Goal: Check status: Check status

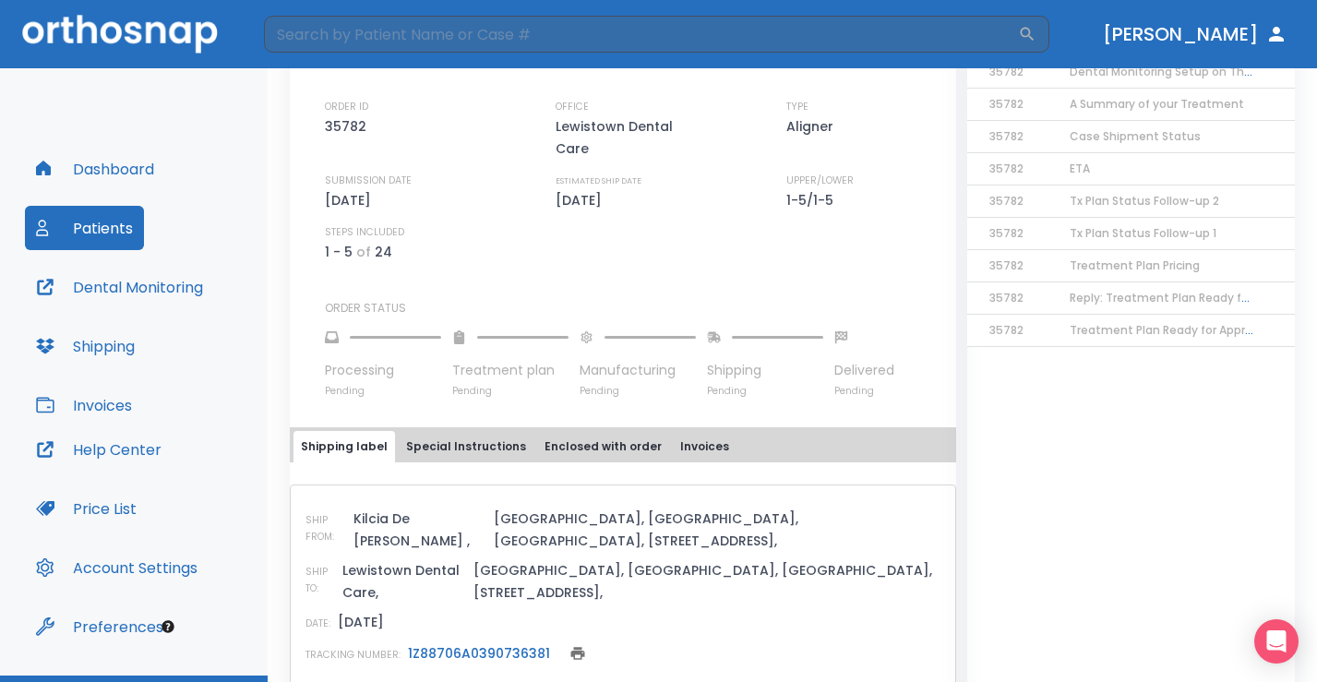
scroll to position [503, 0]
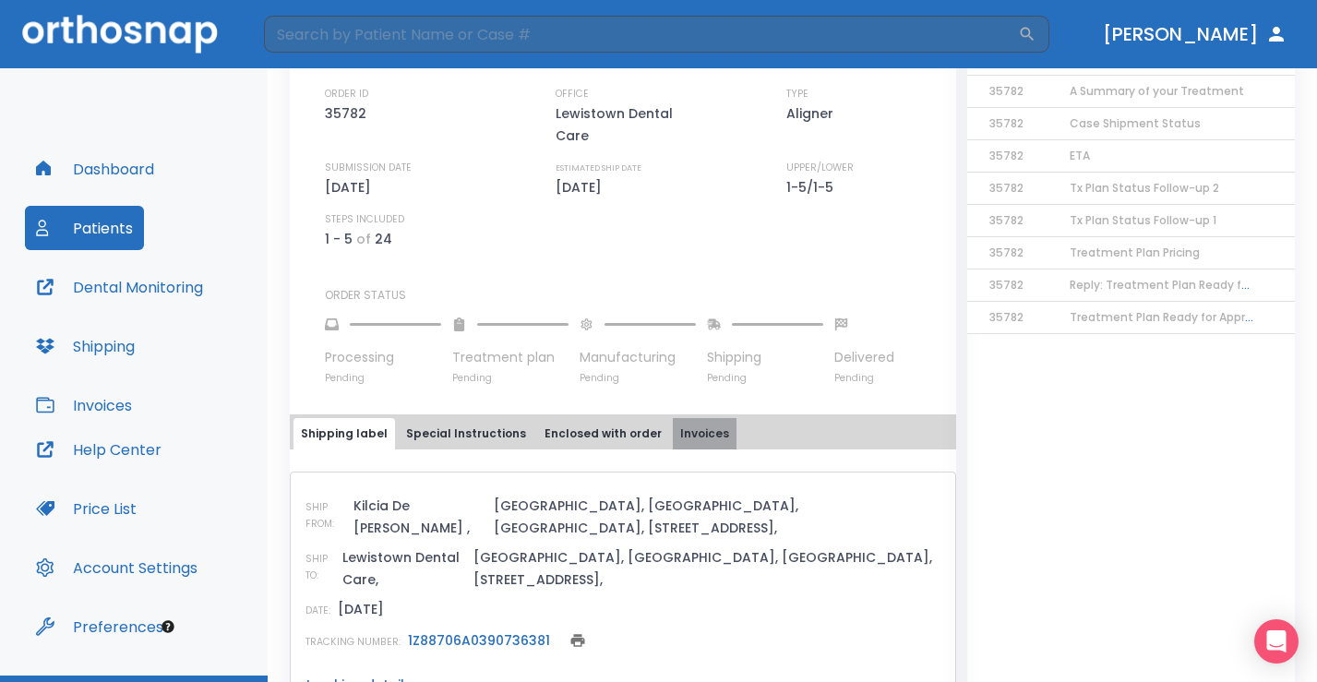
click at [691, 418] on button "Invoices" at bounding box center [705, 433] width 64 height 31
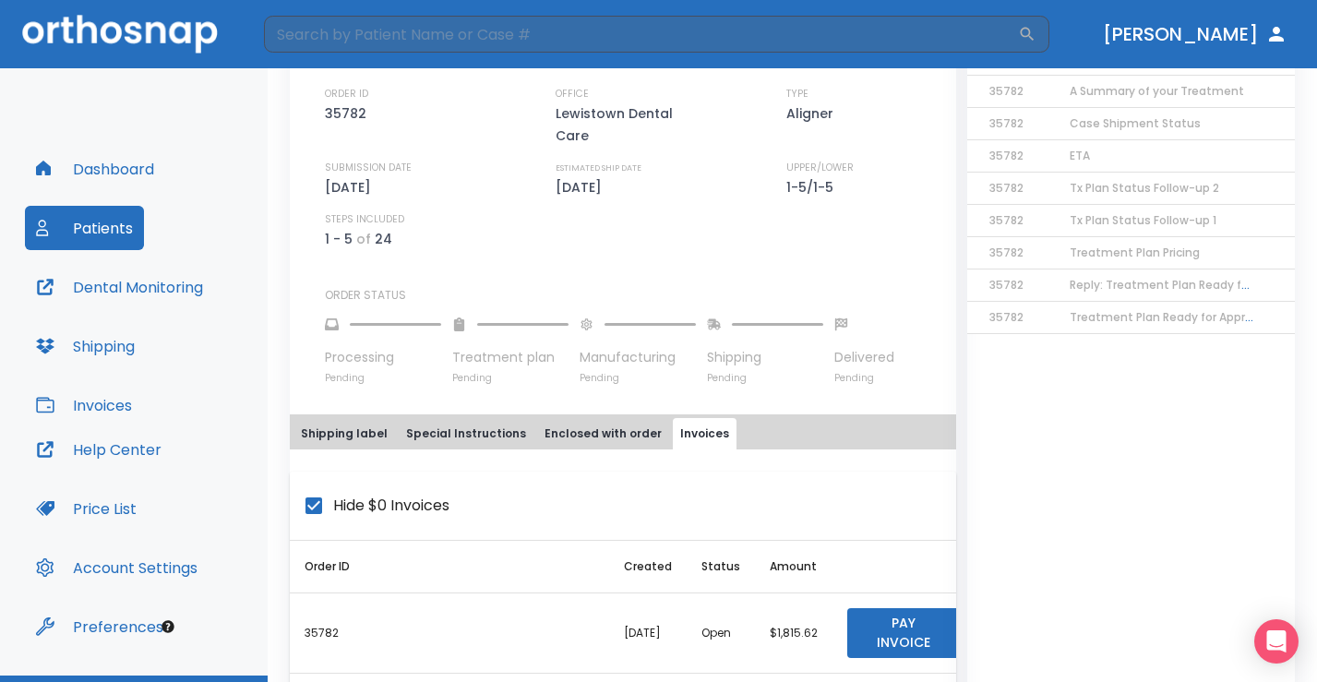
scroll to position [569, 0]
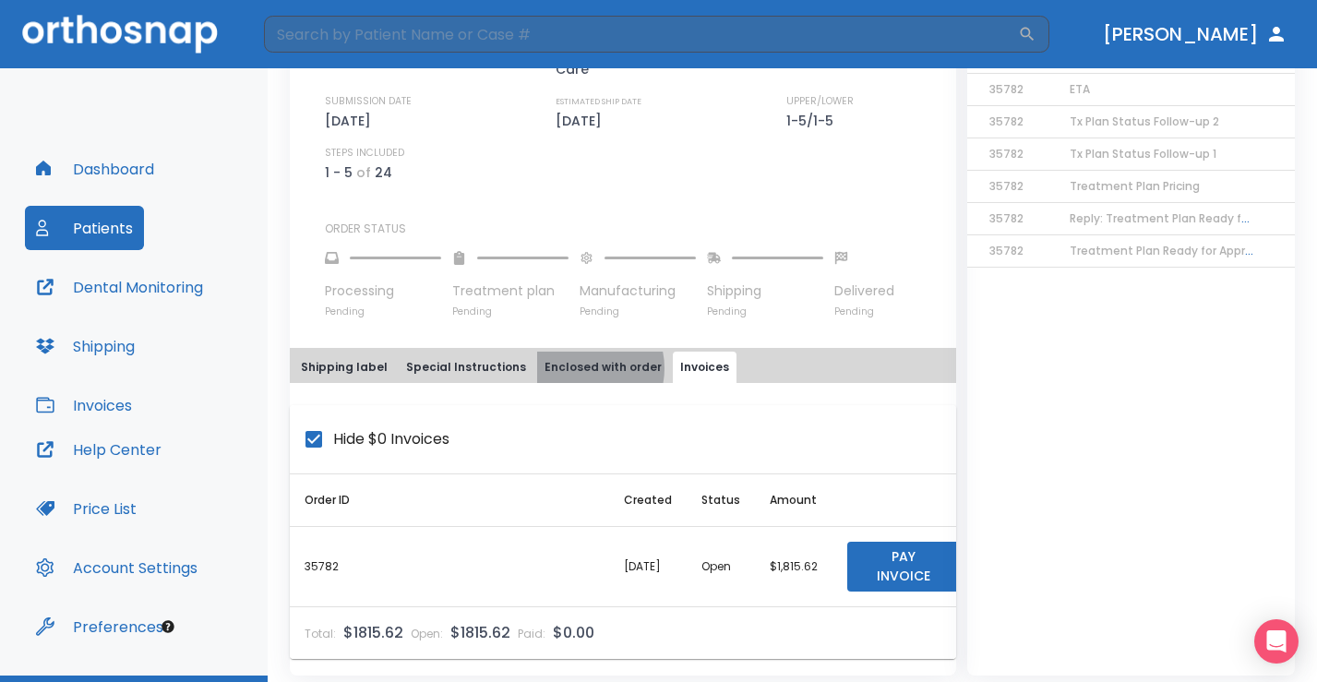
click at [566, 352] on button "Enclosed with order" at bounding box center [603, 367] width 132 height 31
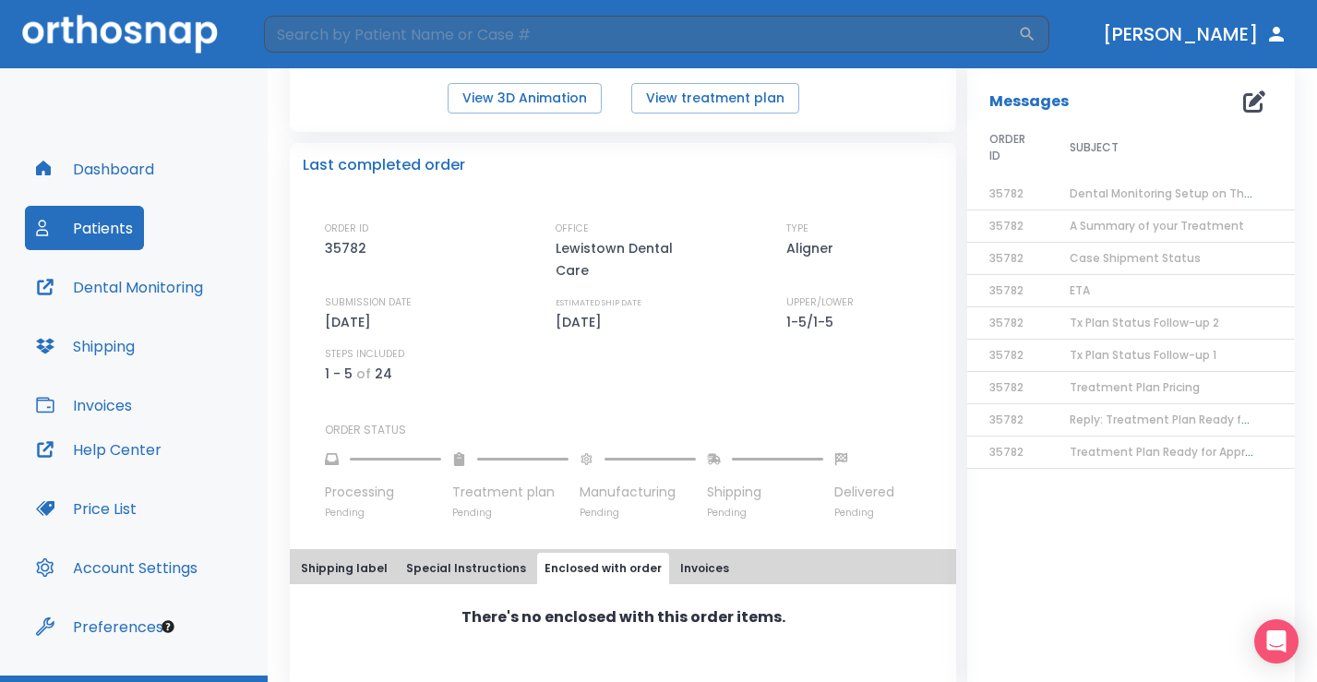
click at [460, 553] on button "Special Instructions" at bounding box center [466, 568] width 135 height 31
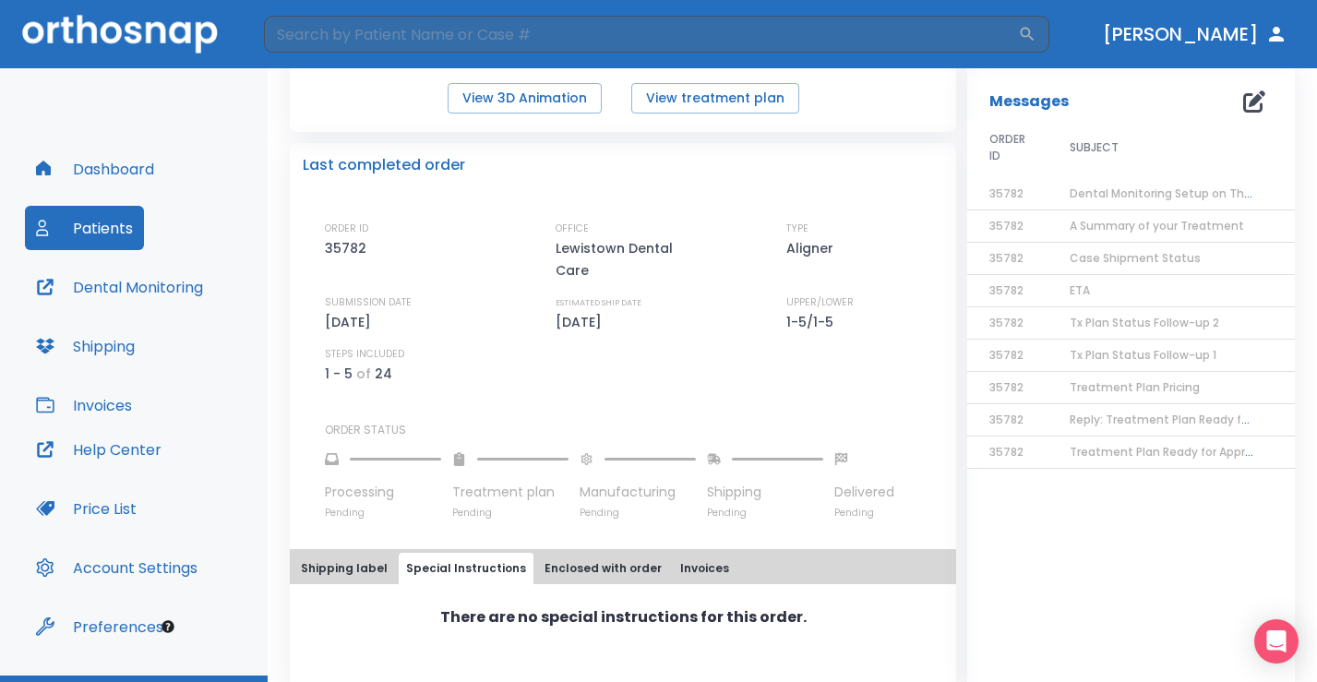
click at [337, 553] on button "Shipping label" at bounding box center [344, 568] width 102 height 31
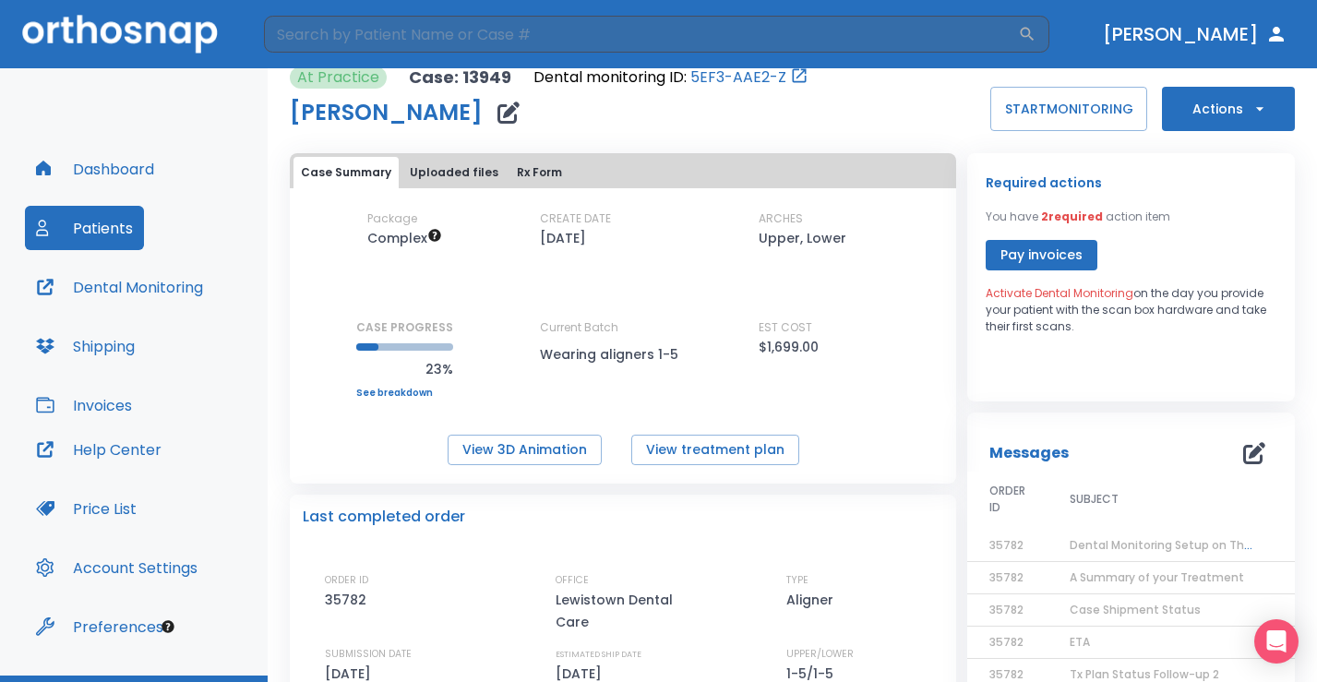
scroll to position [0, 0]
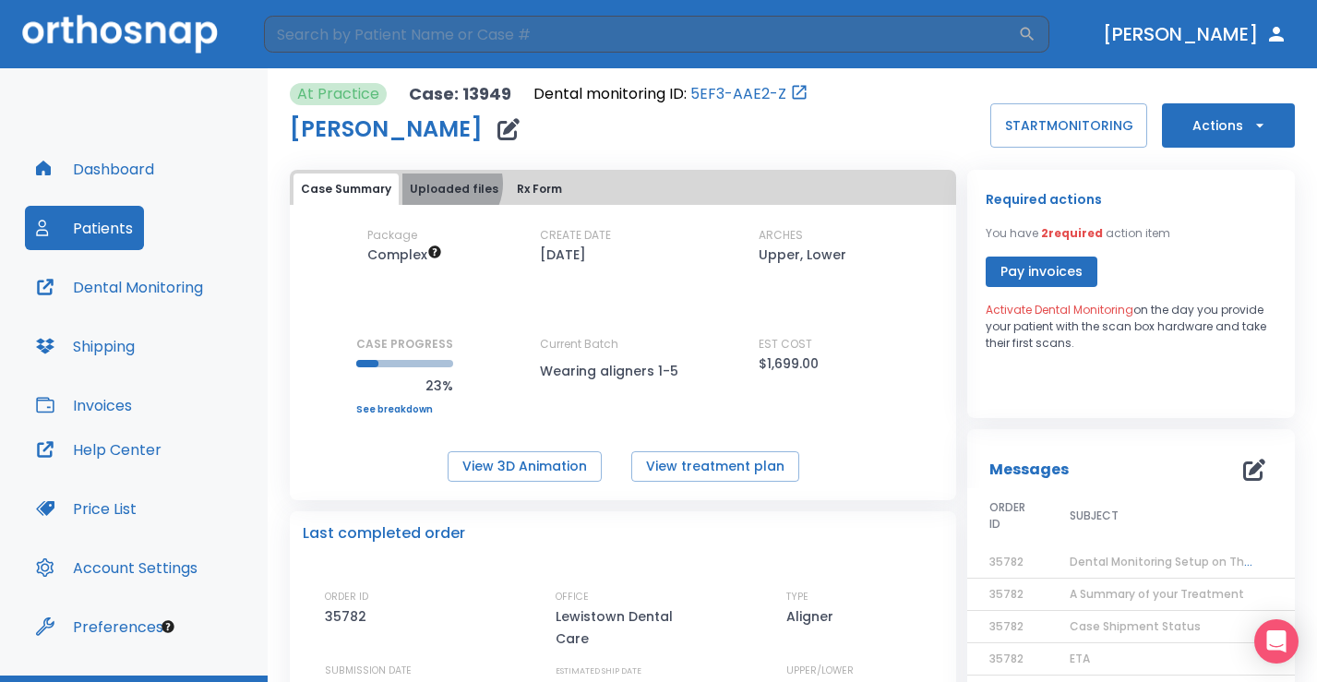
click at [443, 184] on button "Uploaded files" at bounding box center [453, 189] width 103 height 31
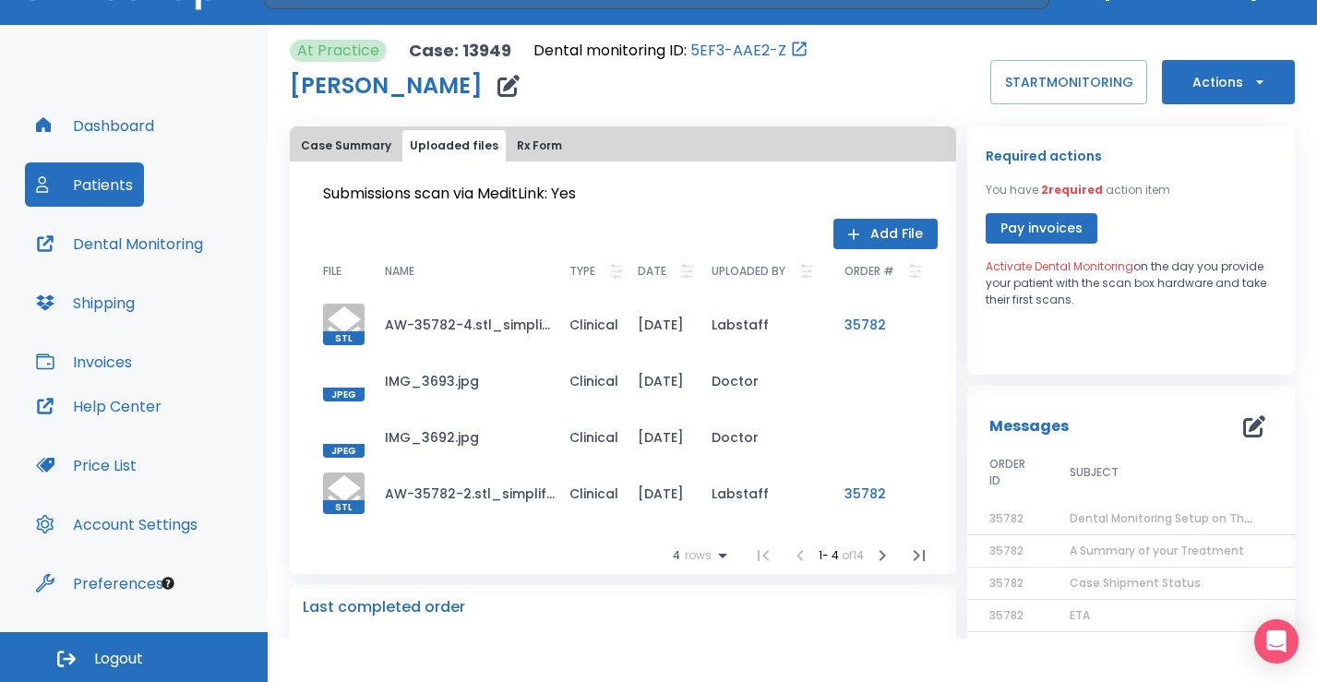
click at [527, 138] on button "Rx Form" at bounding box center [539, 145] width 60 height 31
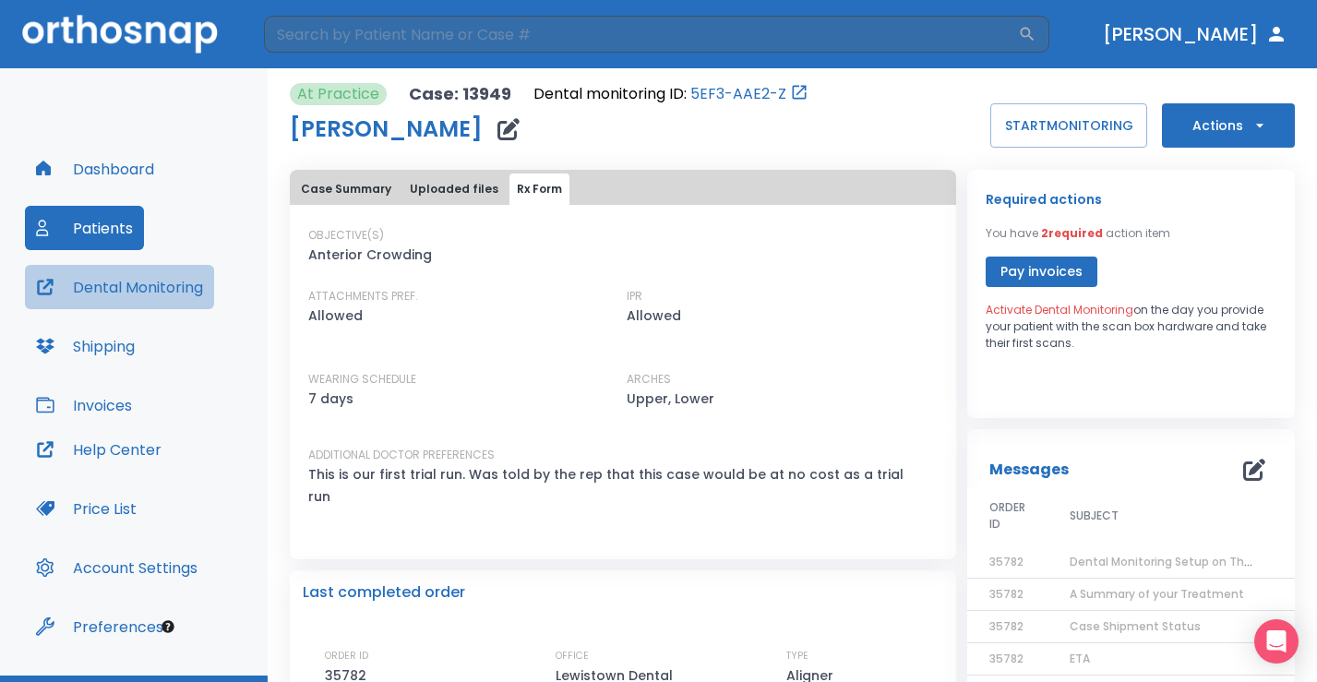
click at [175, 285] on button "Dental Monitoring" at bounding box center [119, 287] width 189 height 44
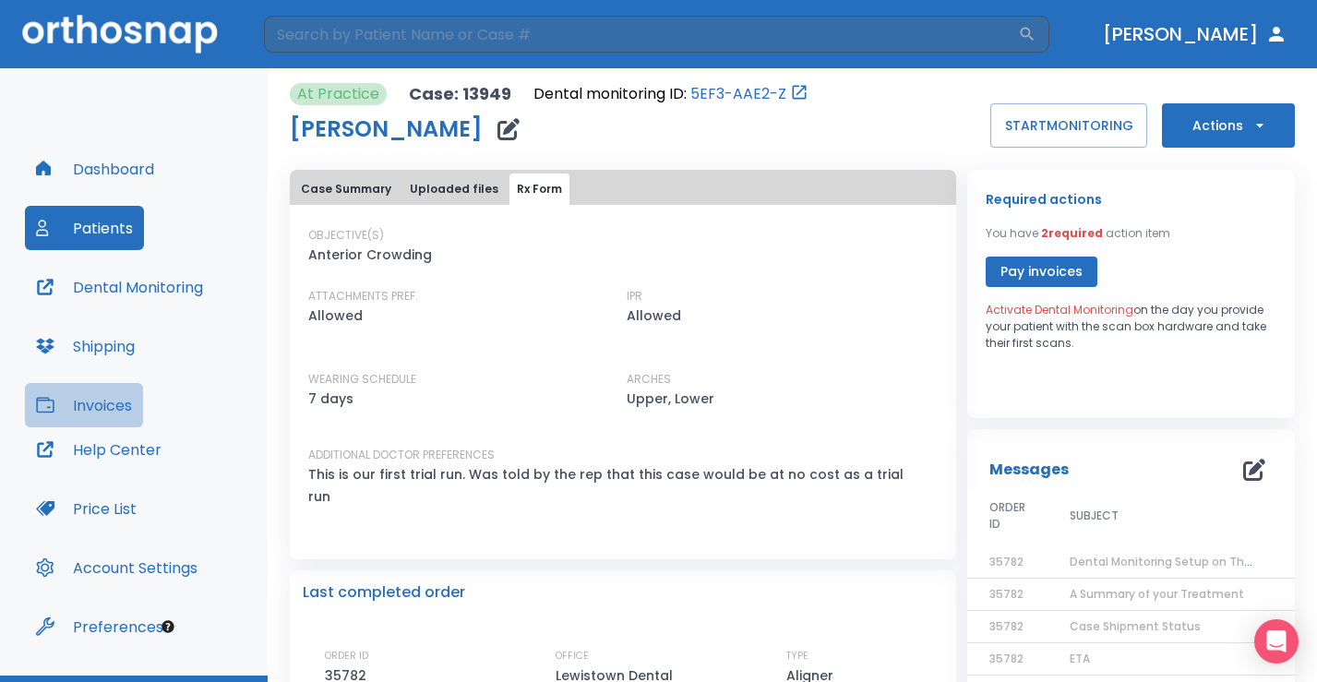
click at [118, 413] on button "Invoices" at bounding box center [84, 405] width 118 height 44
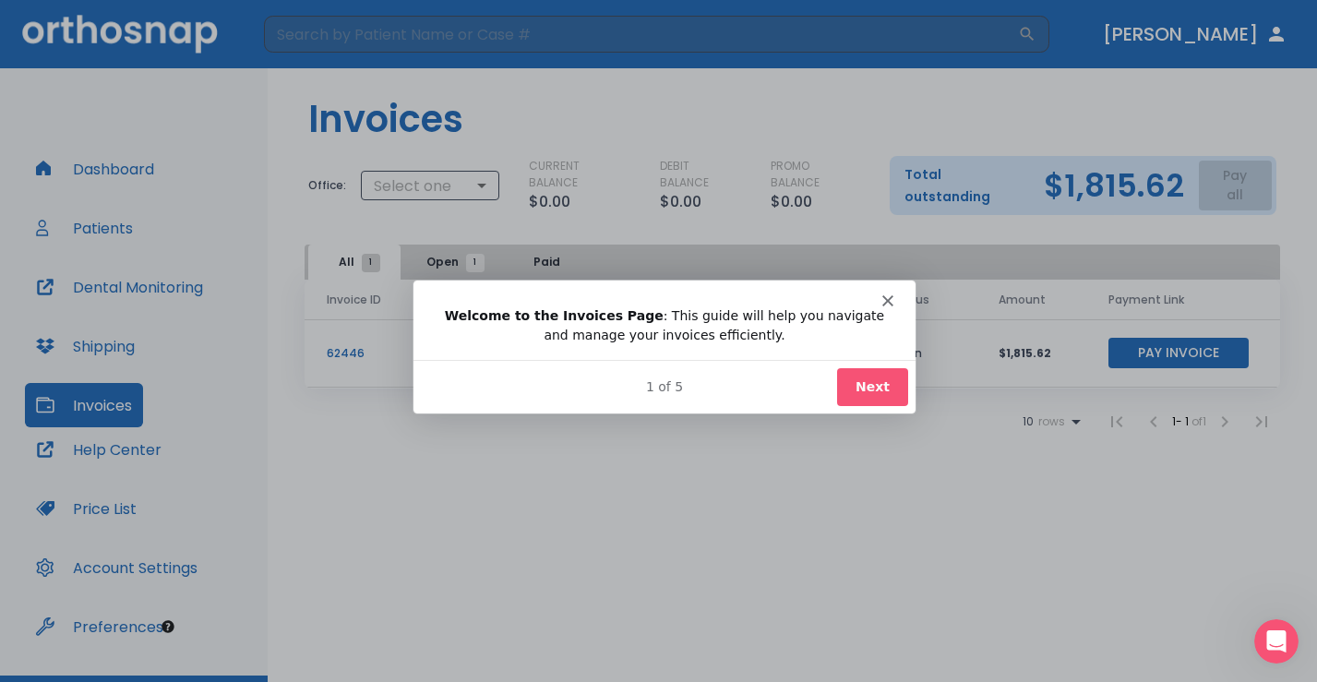
click at [882, 385] on button "Next" at bounding box center [870, 385] width 71 height 38
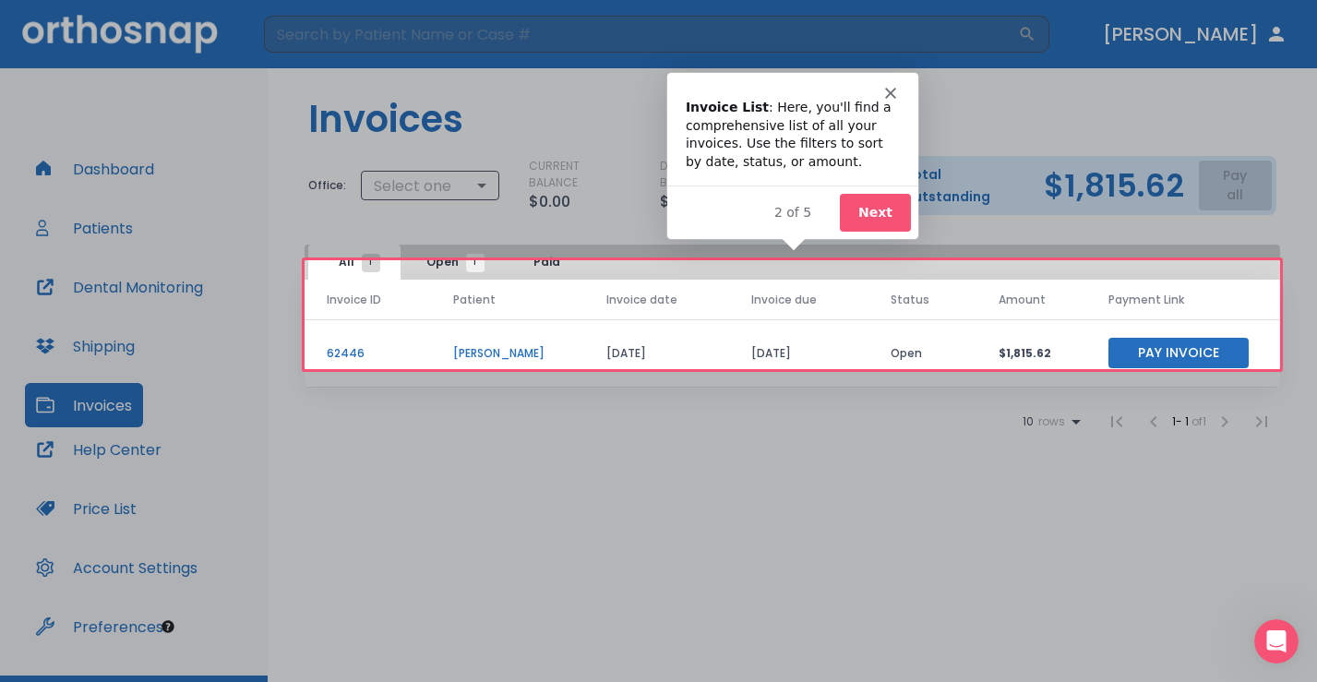
click at [872, 211] on button "Next" at bounding box center [873, 212] width 71 height 38
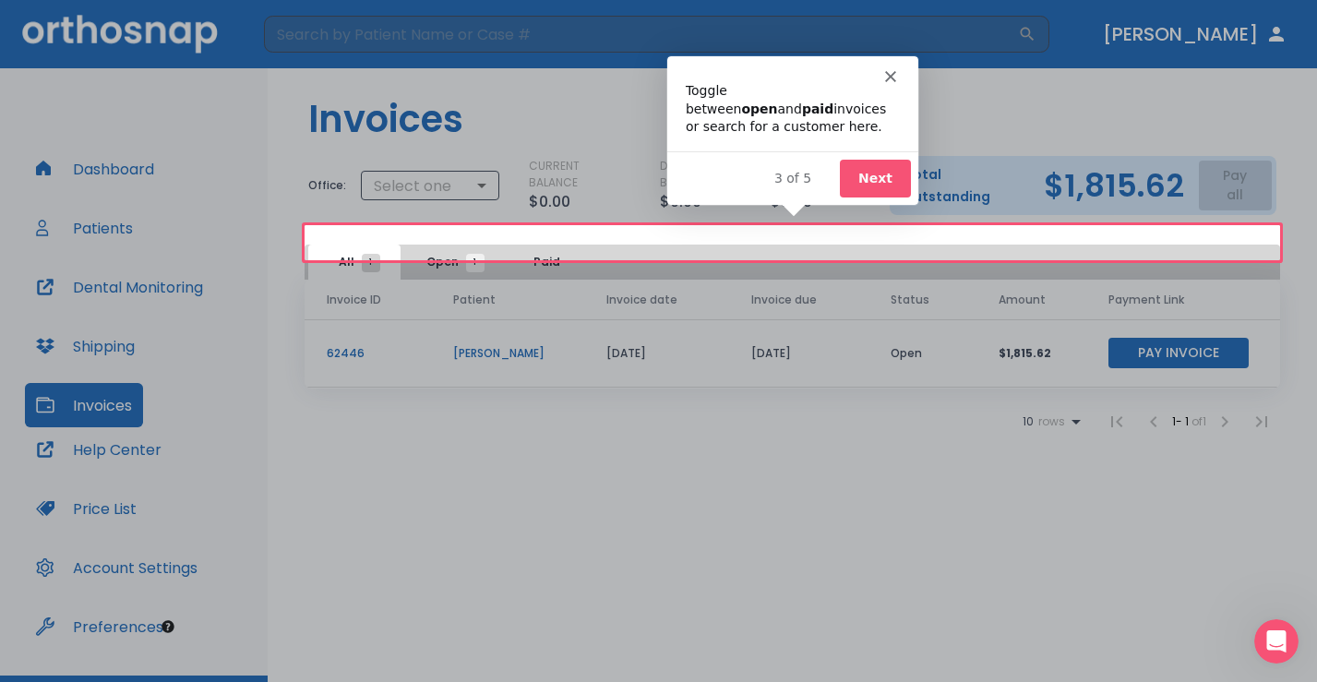
click at [870, 182] on button "Next" at bounding box center [873, 177] width 71 height 38
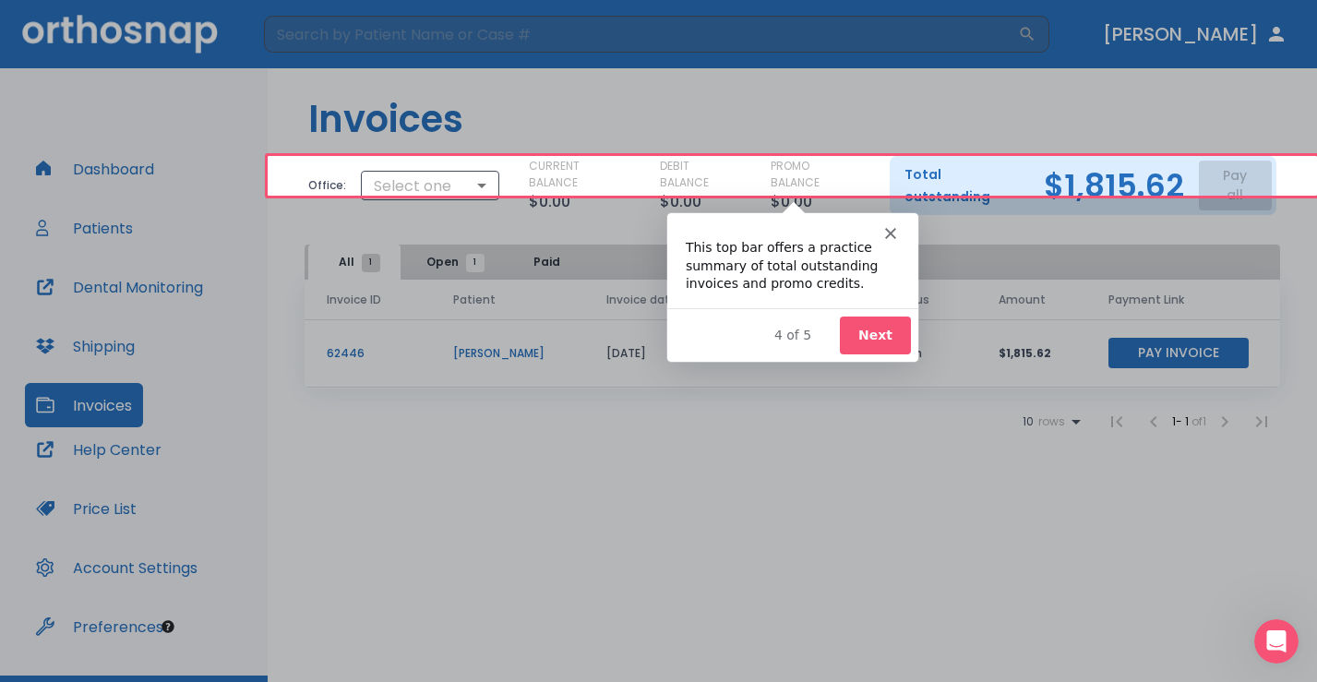
click at [871, 330] on button "Next" at bounding box center [873, 335] width 71 height 38
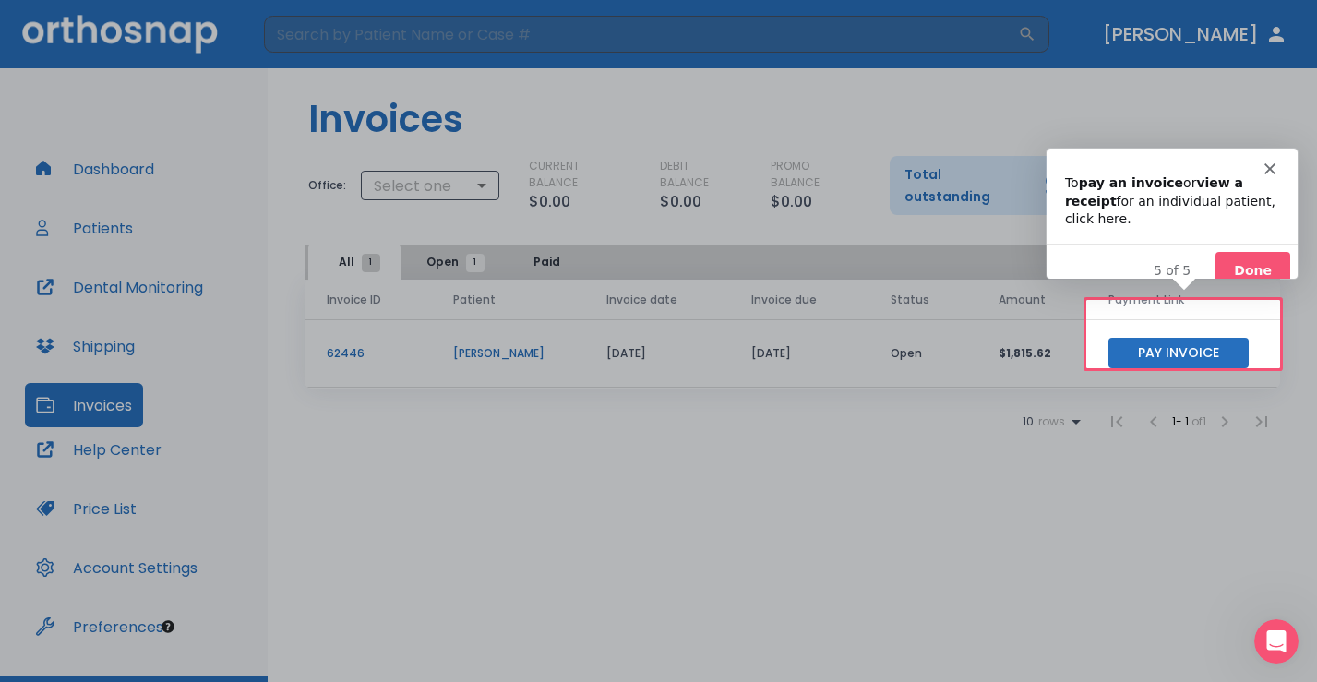
click at [1263, 251] on button "Done" at bounding box center [1252, 270] width 75 height 38
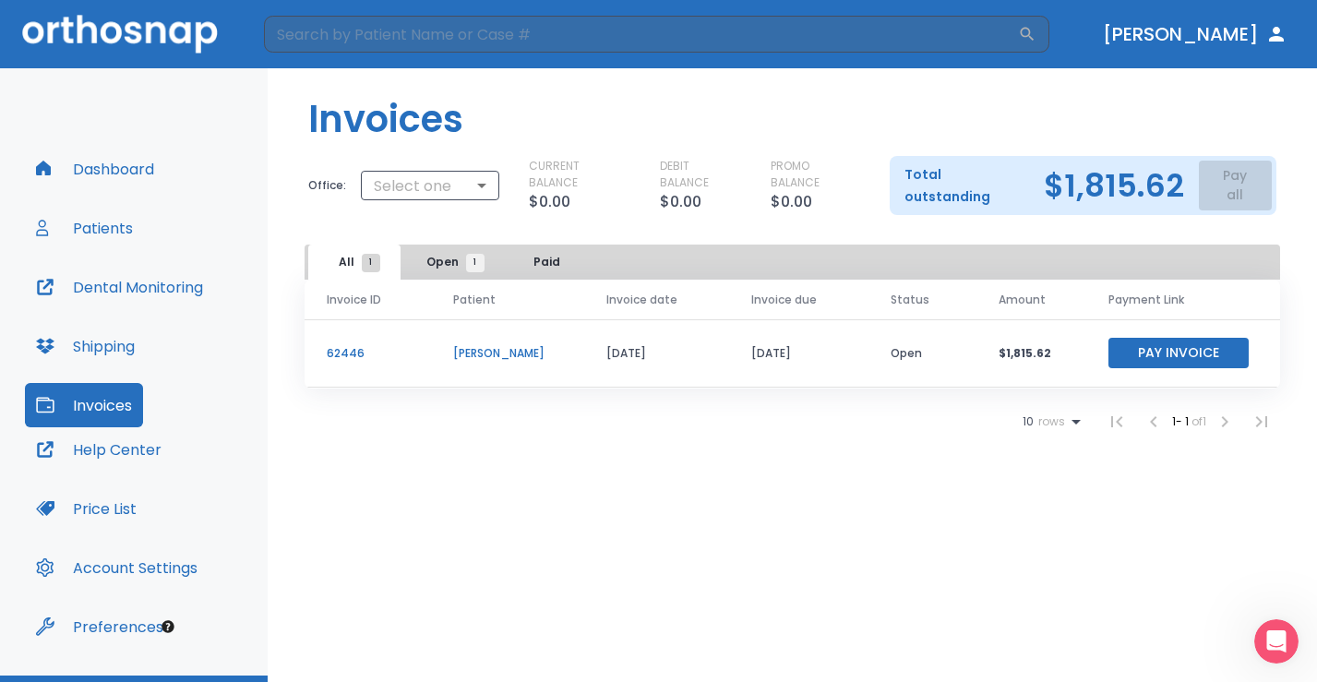
click at [114, 509] on button "Price List" at bounding box center [86, 508] width 123 height 44
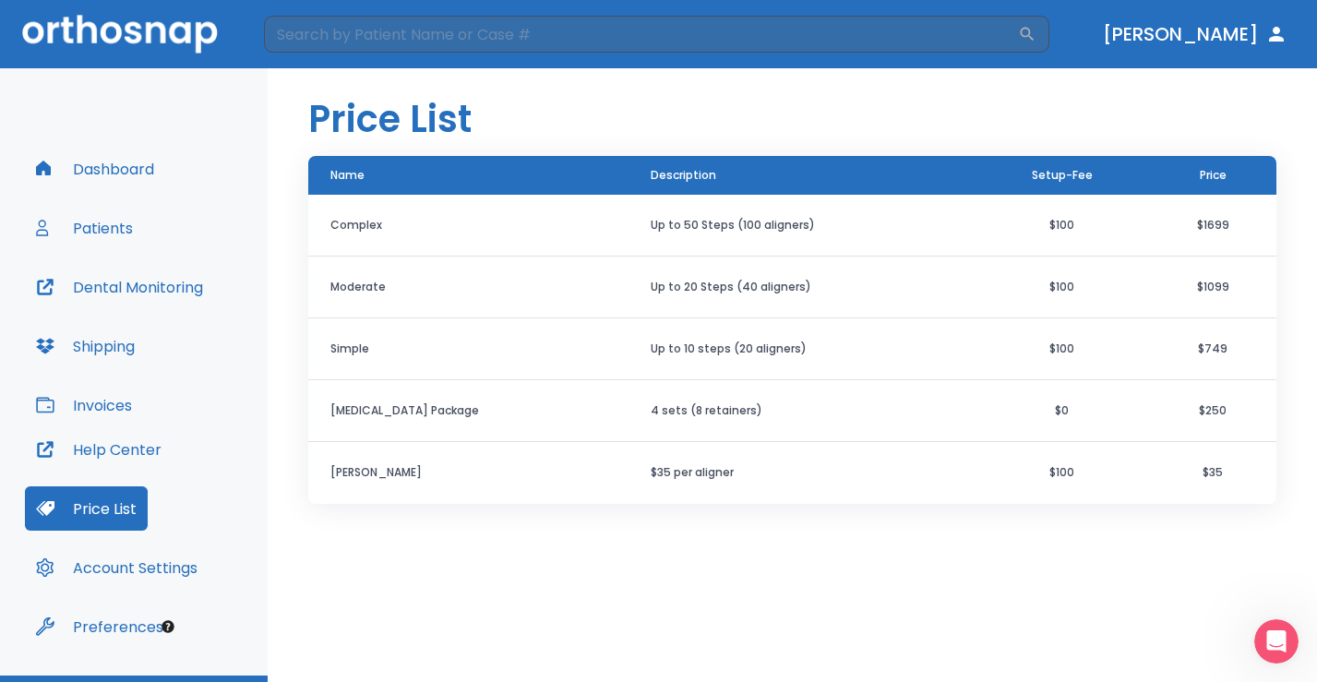
click at [131, 169] on button "Dashboard" at bounding box center [95, 169] width 140 height 44
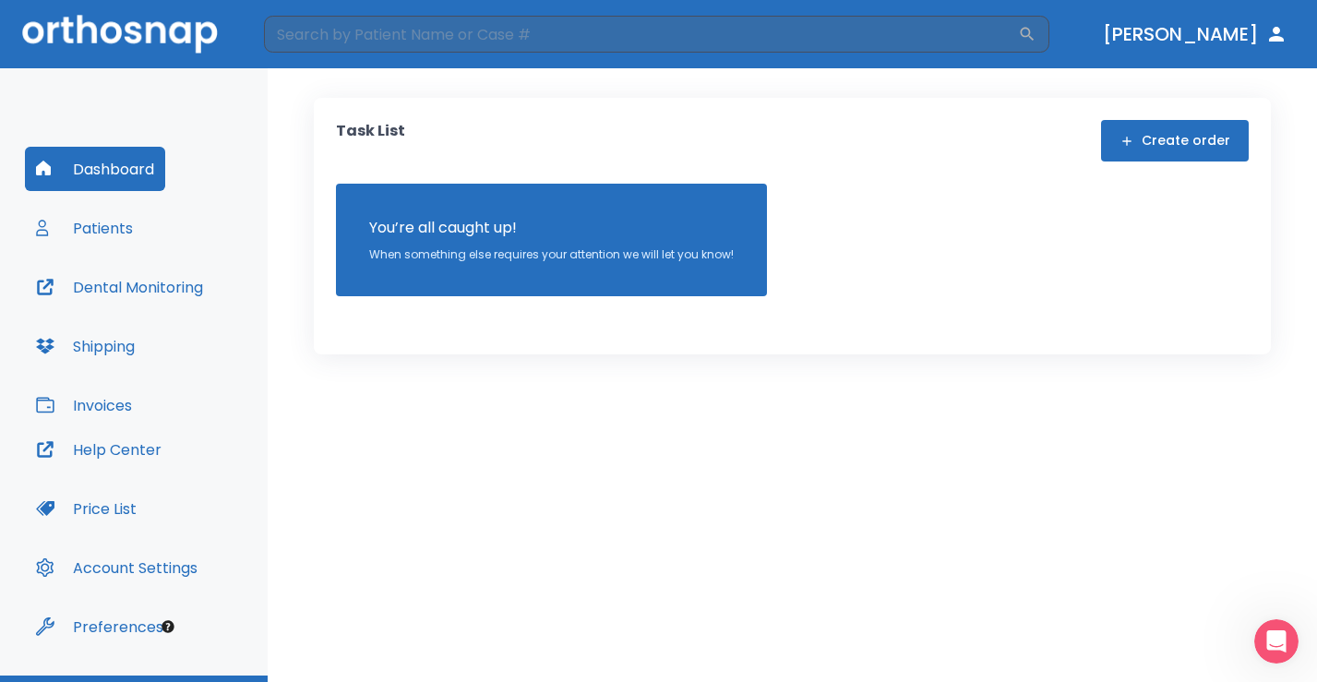
click at [108, 221] on button "Patients" at bounding box center [84, 228] width 119 height 44
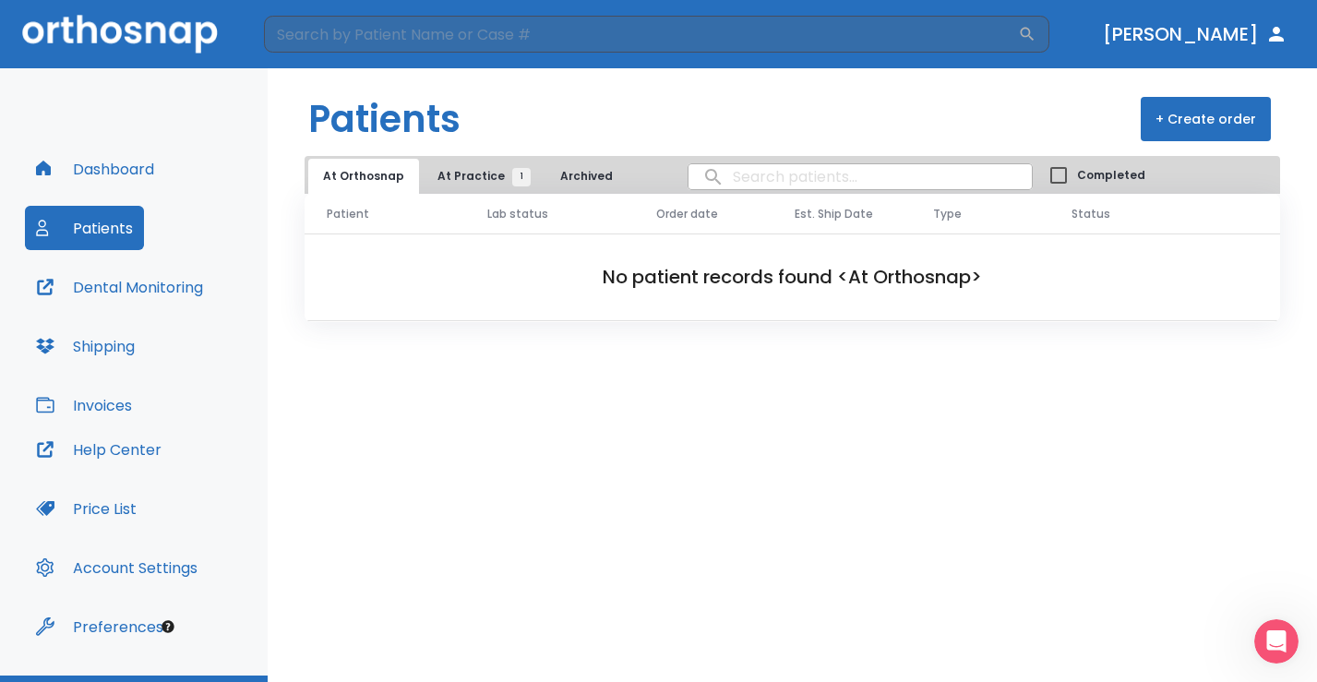
click at [475, 175] on span "At Practice 1" at bounding box center [479, 176] width 84 height 17
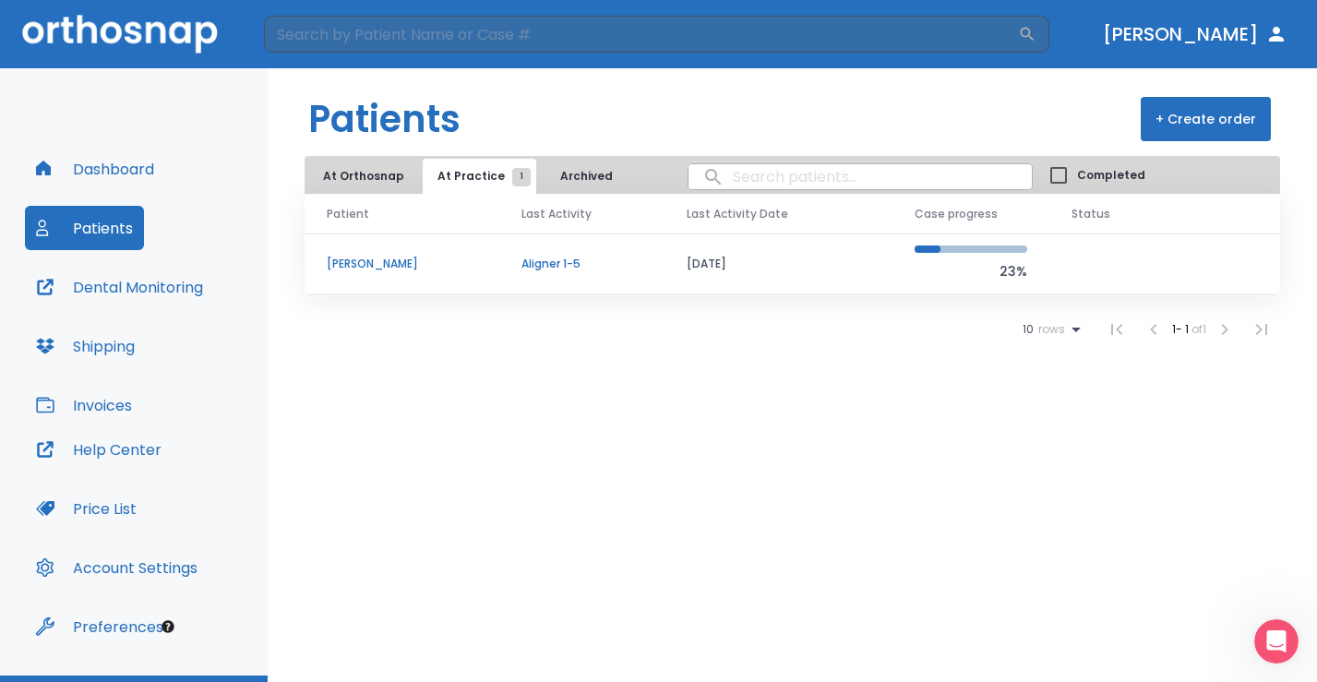
click at [403, 257] on p "[PERSON_NAME]" at bounding box center [402, 264] width 150 height 17
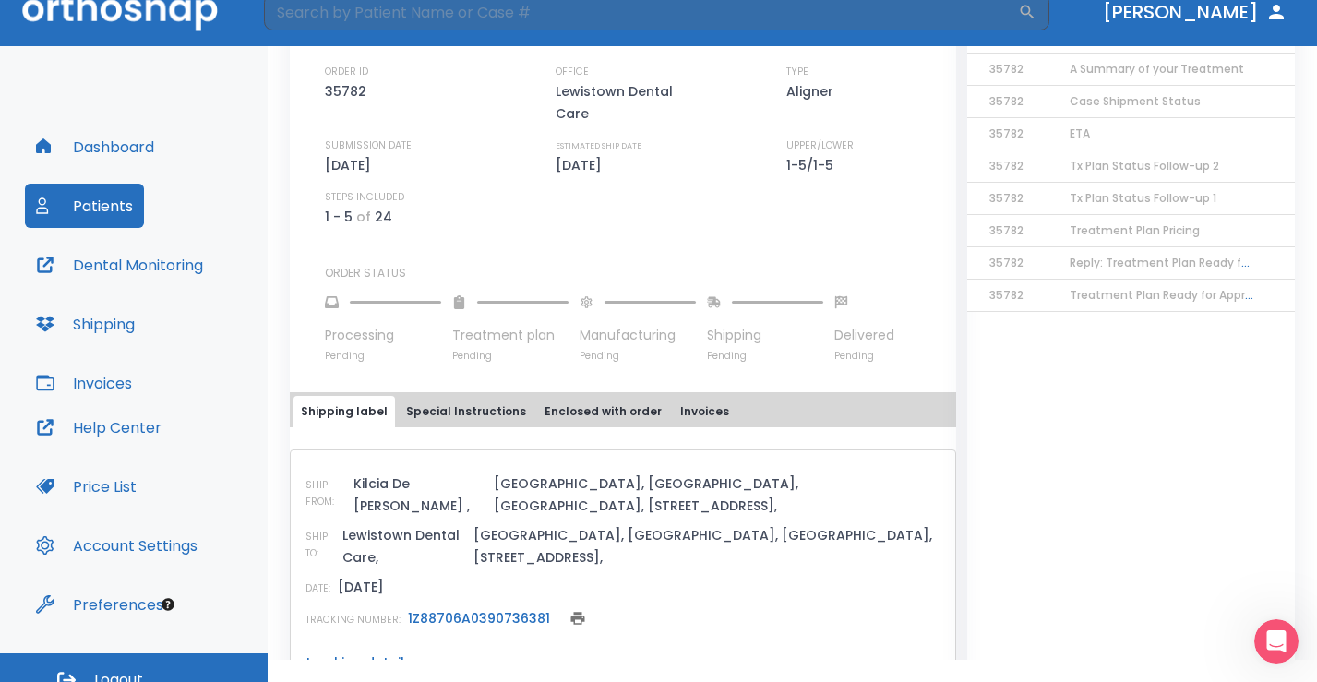
scroll to position [43, 0]
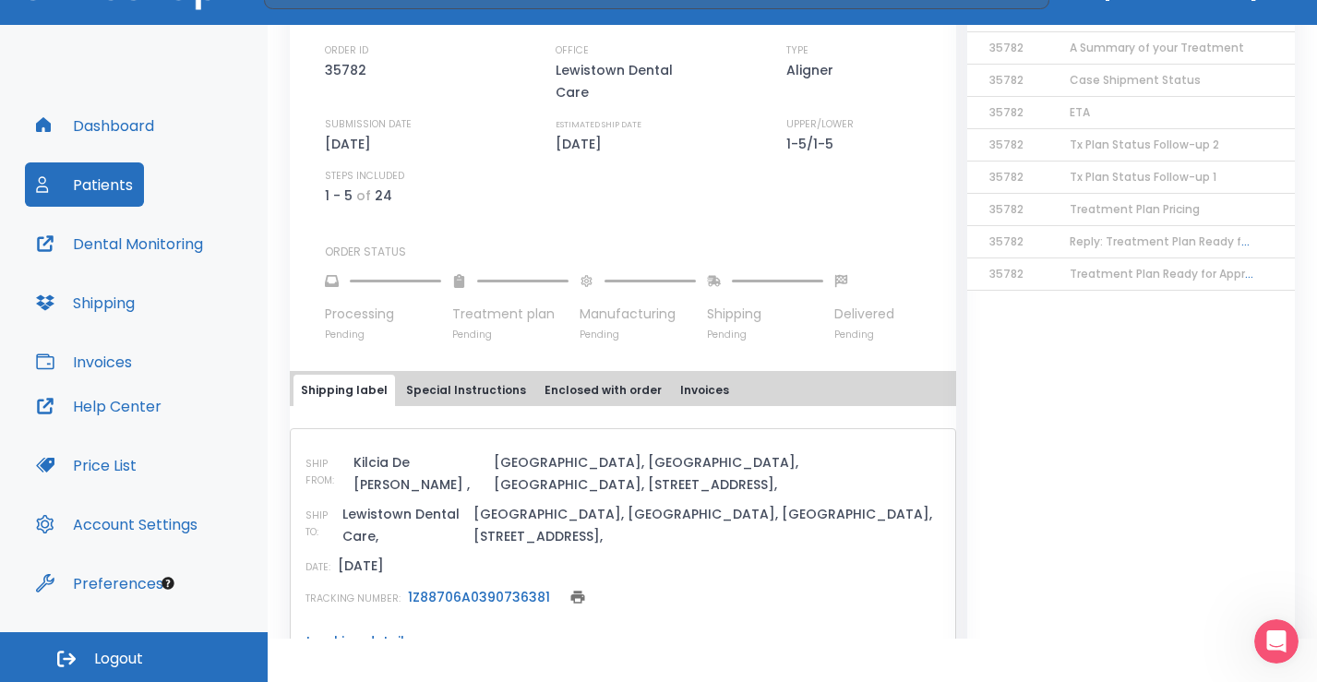
click at [401, 632] on p "tracking details" at bounding box center [358, 641] width 106 height 18
click at [415, 632] on icon at bounding box center [424, 641] width 18 height 18
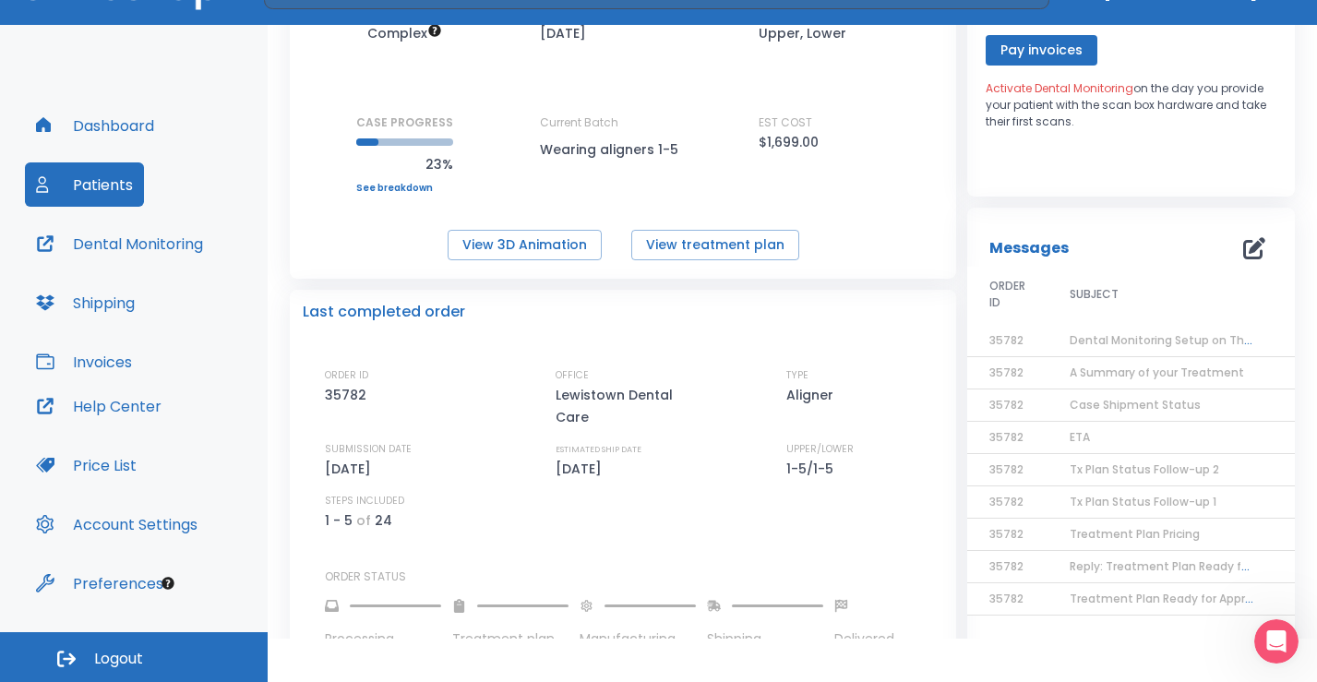
scroll to position [134, 0]
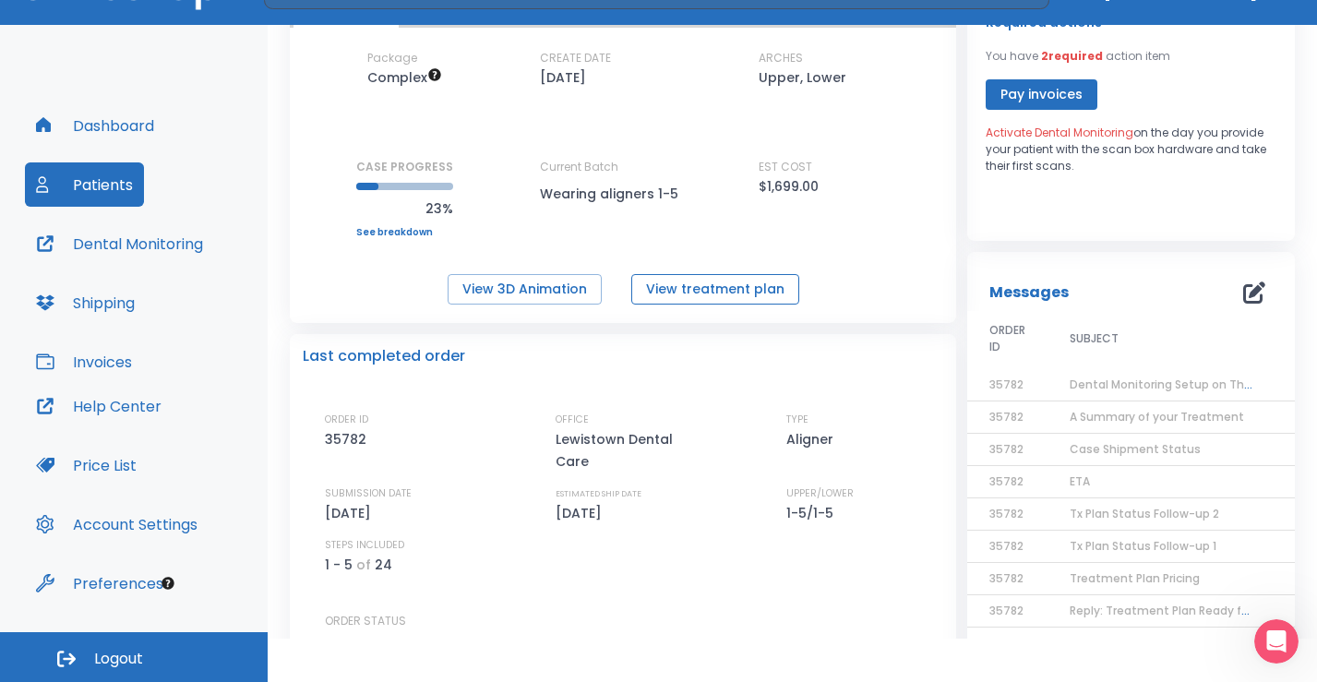
click at [692, 285] on button "View treatment plan" at bounding box center [715, 289] width 168 height 30
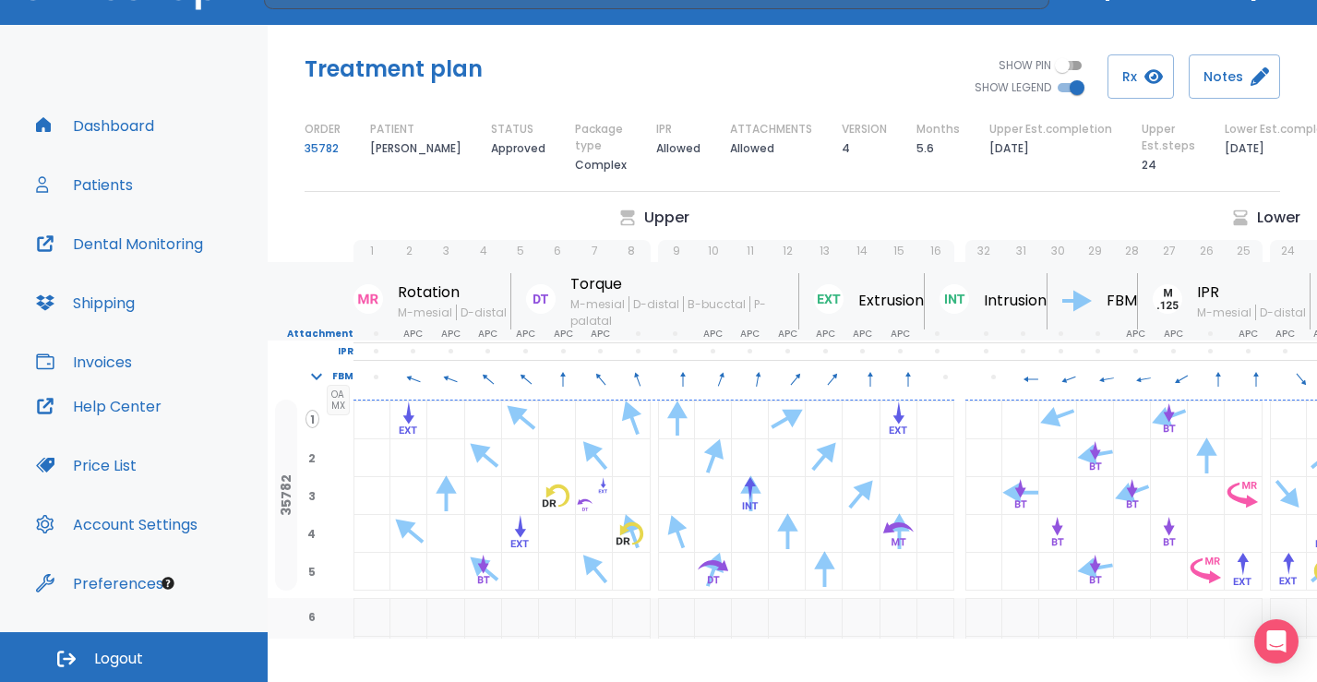
click at [1073, 62] on input "SHOW PIN" at bounding box center [1062, 65] width 66 height 22
click at [1067, 64] on input "SHOW PIN" at bounding box center [1077, 65] width 66 height 22
checkbox input "false"
click at [1131, 84] on button "Rx" at bounding box center [1140, 76] width 66 height 44
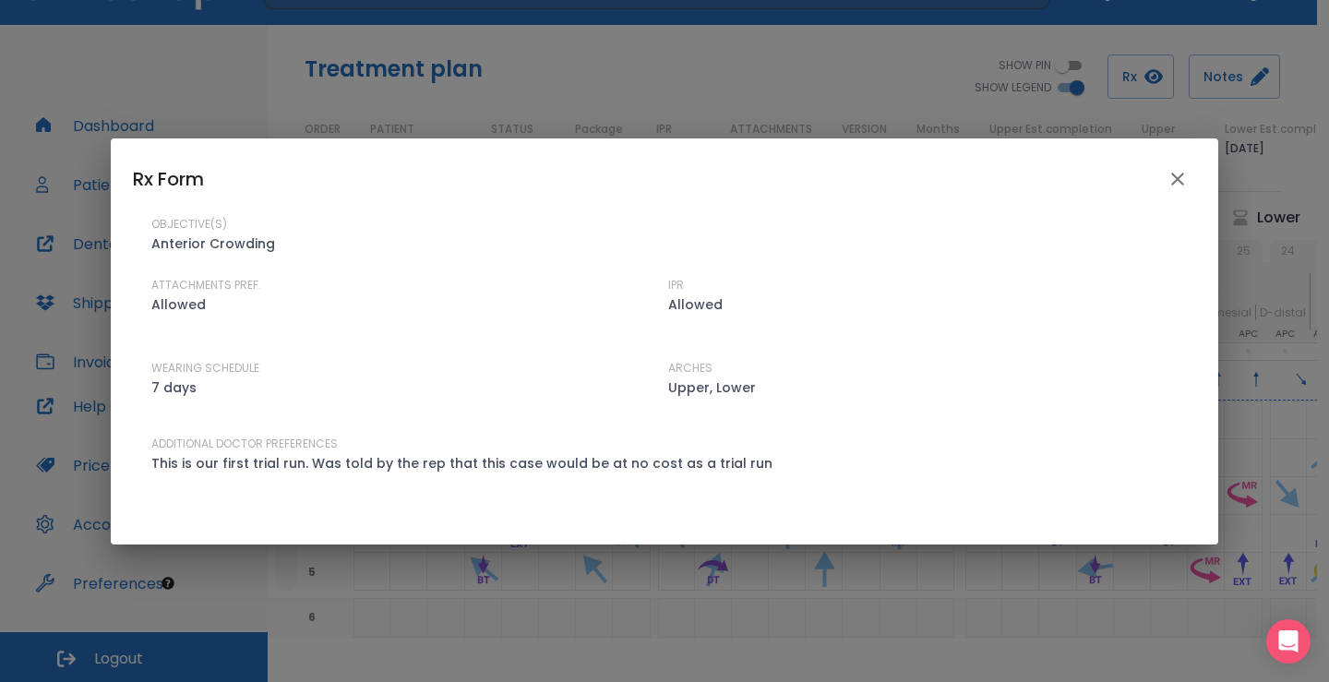
click at [1179, 170] on icon "close" at bounding box center [1178, 179] width 22 height 22
